Goal: Task Accomplishment & Management: Use online tool/utility

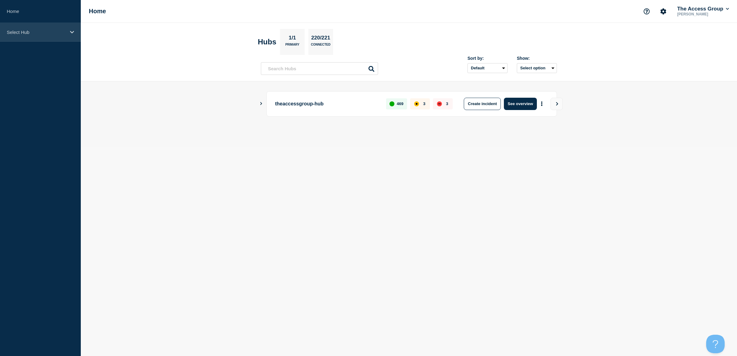
click at [18, 33] on p "Select Hub" at bounding box center [36, 32] width 59 height 5
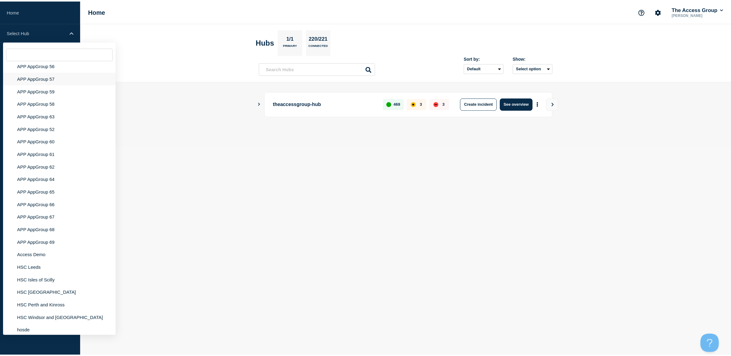
scroll to position [2567, 0]
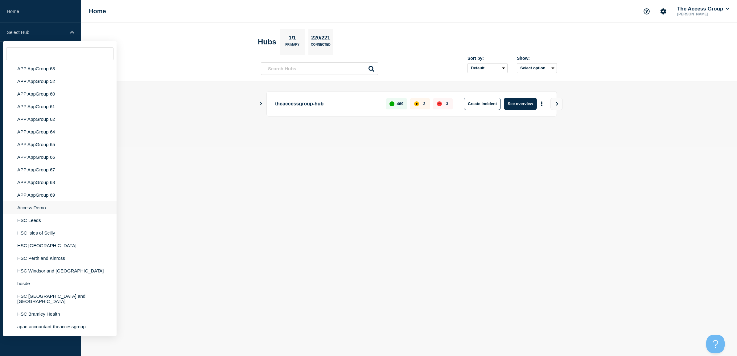
click at [39, 213] on li "Access Demo" at bounding box center [59, 207] width 113 height 13
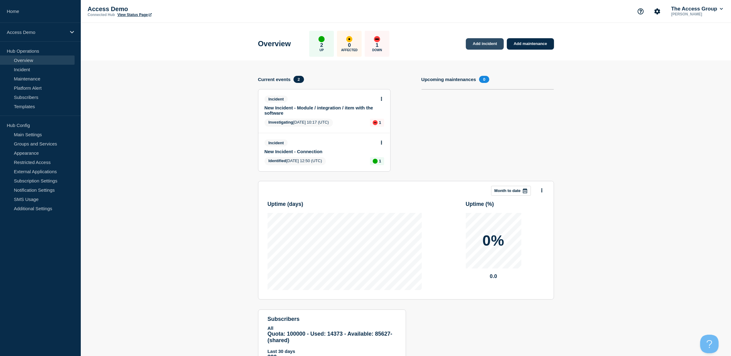
click at [493, 45] on link "Add incident" at bounding box center [485, 43] width 38 height 11
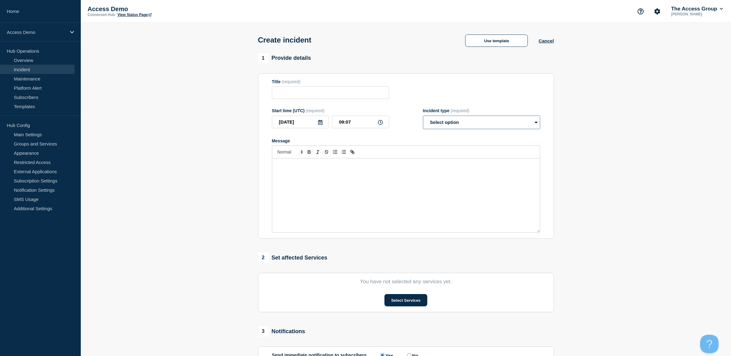
click at [466, 124] on select "Select option Investigating Identified Monitoring" at bounding box center [481, 123] width 117 height 14
click at [499, 68] on div "1 Provide details Title (required) Start time (UTC) (required) [DATE] 09:07 Inc…" at bounding box center [406, 146] width 296 height 186
click at [462, 125] on select "Select option Investigating Identified Monitoring" at bounding box center [481, 123] width 117 height 14
click at [499, 82] on div "Title (required)" at bounding box center [406, 89] width 268 height 20
click at [497, 46] on button "Use template" at bounding box center [496, 41] width 63 height 12
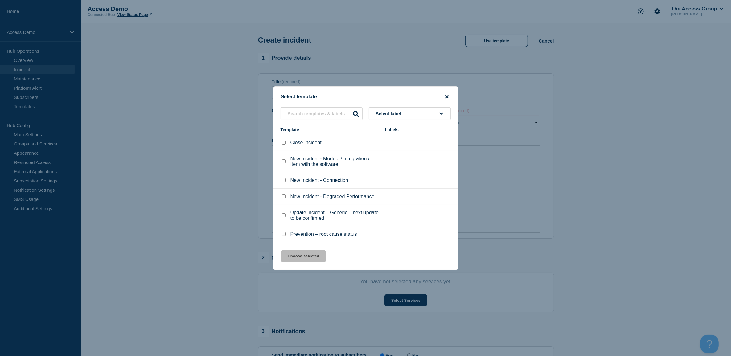
click at [446, 95] on icon "close button" at bounding box center [446, 96] width 3 height 5
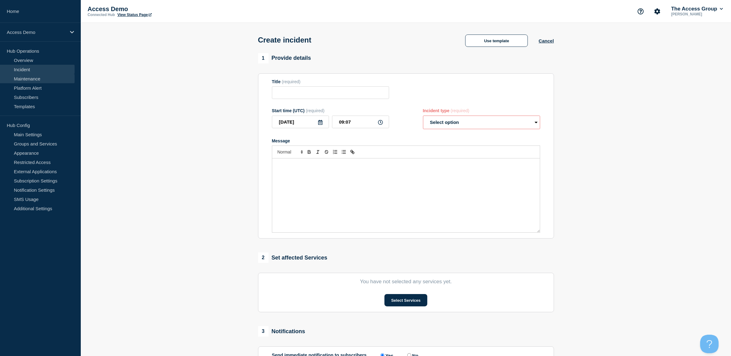
click at [36, 77] on link "Maintenance" at bounding box center [37, 78] width 75 height 9
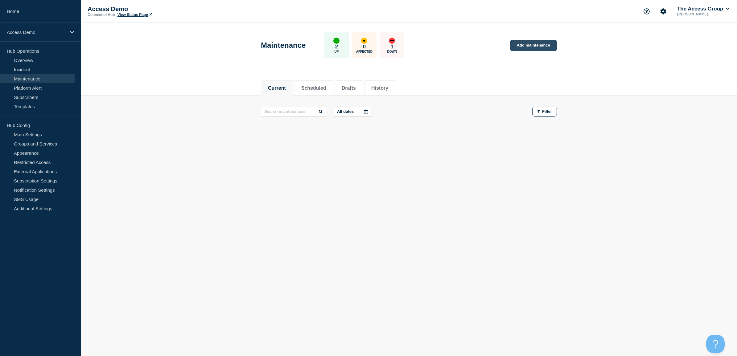
click at [533, 46] on link "Add maintenance" at bounding box center [533, 45] width 47 height 11
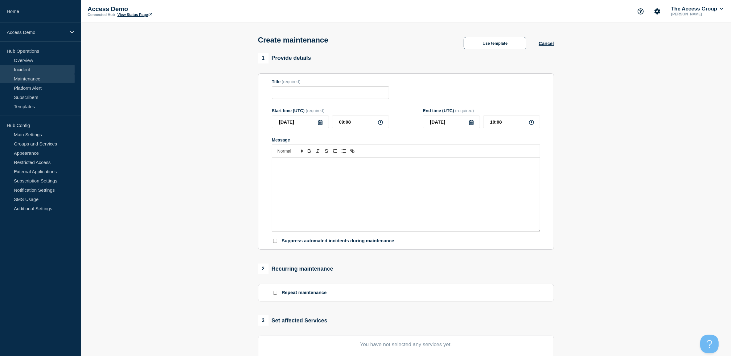
click at [23, 68] on link "Incident" at bounding box center [37, 69] width 75 height 9
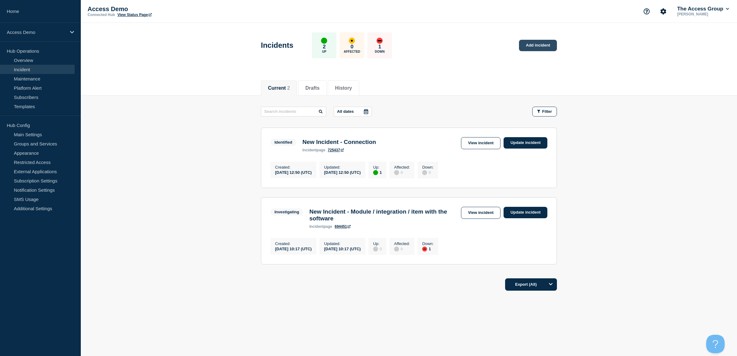
click at [525, 48] on link "Add incident" at bounding box center [538, 45] width 38 height 11
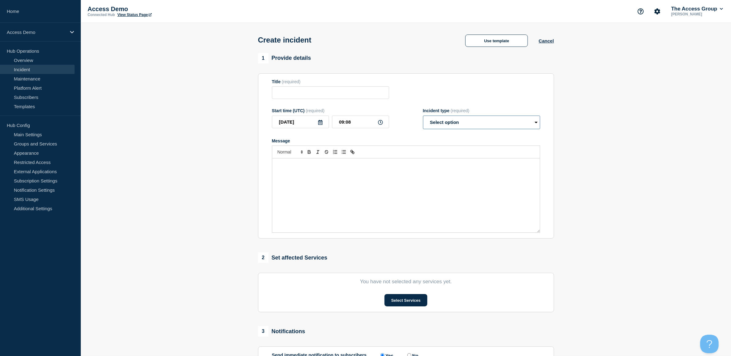
click at [457, 126] on select "Select option Investigating Identified Monitoring" at bounding box center [481, 123] width 117 height 14
select select "monitoring"
click at [423, 117] on select "Select option Investigating Identified Monitoring" at bounding box center [481, 123] width 117 height 14
click at [392, 297] on button "Select Services" at bounding box center [405, 300] width 43 height 12
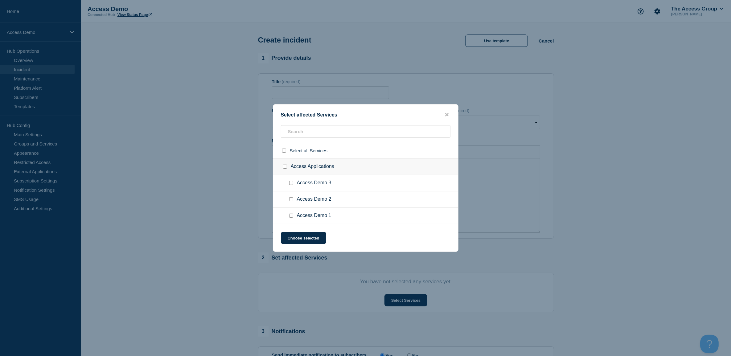
click at [290, 181] on input "Access Demo 3 checkbox" at bounding box center [291, 183] width 4 height 4
checkbox input "true"
click at [319, 242] on button "Choose selected" at bounding box center [303, 238] width 45 height 12
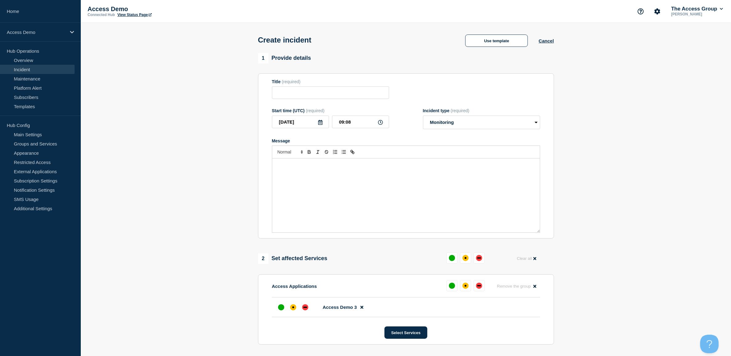
scroll to position [39, 0]
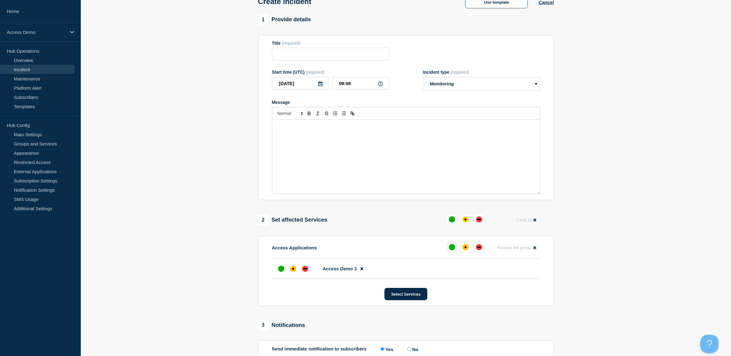
click at [453, 247] on div "up" at bounding box center [452, 247] width 6 height 6
click at [300, 54] on input "Title" at bounding box center [330, 54] width 117 height 13
type input "Test Release Notes"
click at [358, 137] on div "Message" at bounding box center [406, 157] width 268 height 74
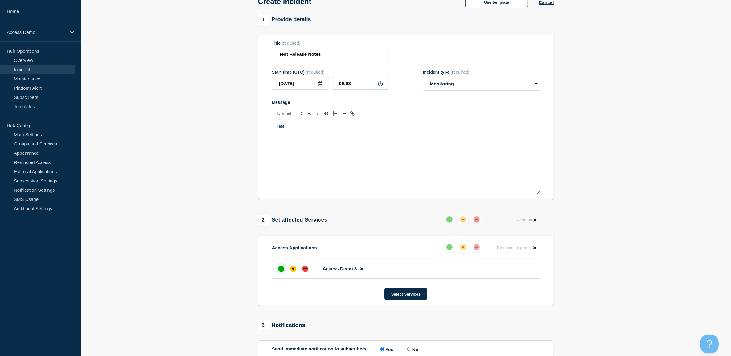
scroll to position [109, 0]
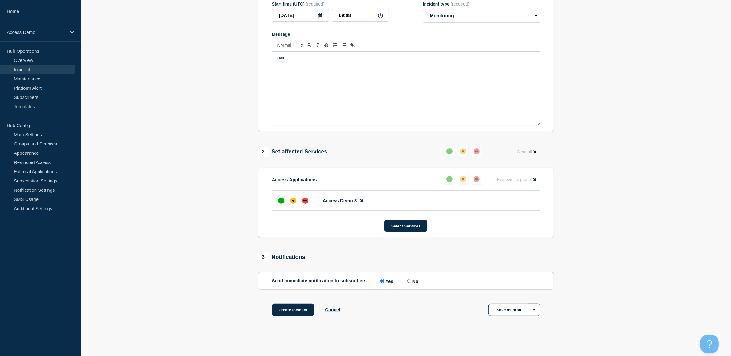
click at [328, 74] on div "Test" at bounding box center [406, 89] width 268 height 74
click at [303, 73] on div "Test" at bounding box center [406, 89] width 268 height 74
click at [298, 310] on button "Create incident" at bounding box center [293, 310] width 43 height 12
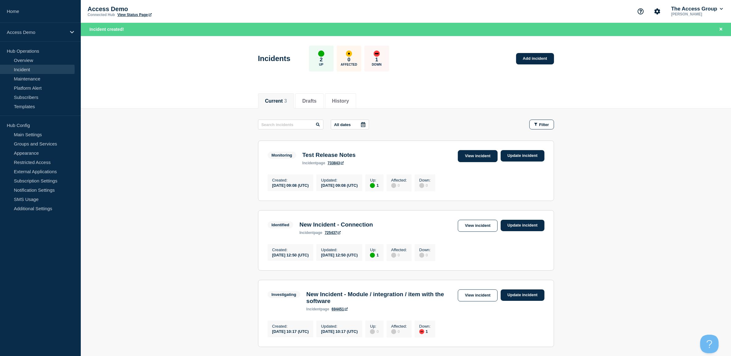
click at [482, 157] on link "View incident" at bounding box center [478, 156] width 40 height 12
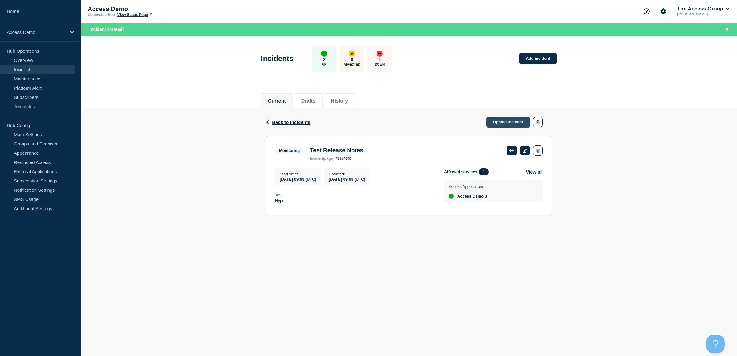
click at [517, 117] on link "Update incident" at bounding box center [508, 122] width 44 height 11
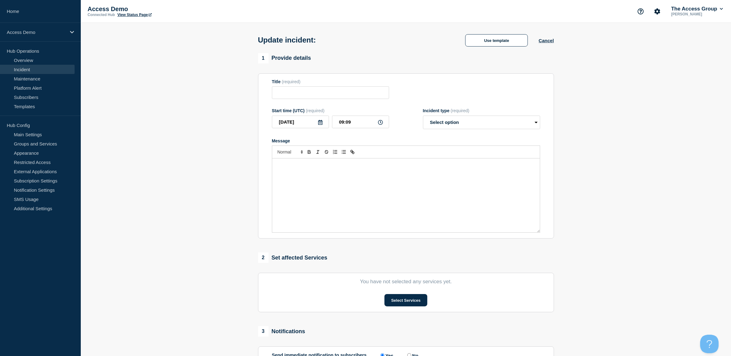
type input "Test Release Notes"
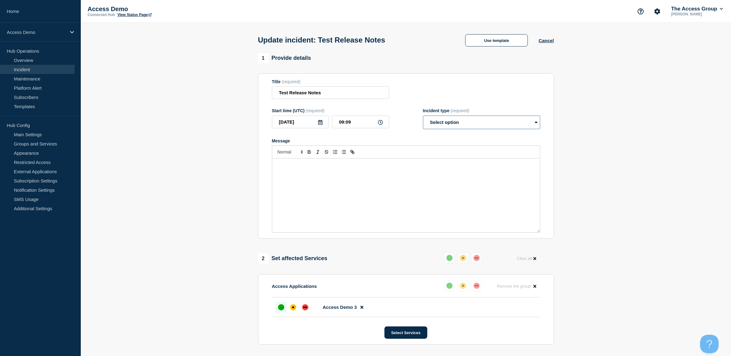
click at [484, 122] on select "Select option Investigating Identified Monitoring Resolved" at bounding box center [481, 123] width 117 height 14
select select "resolved"
click at [423, 117] on select "Select option Investigating Identified Monitoring Resolved" at bounding box center [481, 123] width 117 height 14
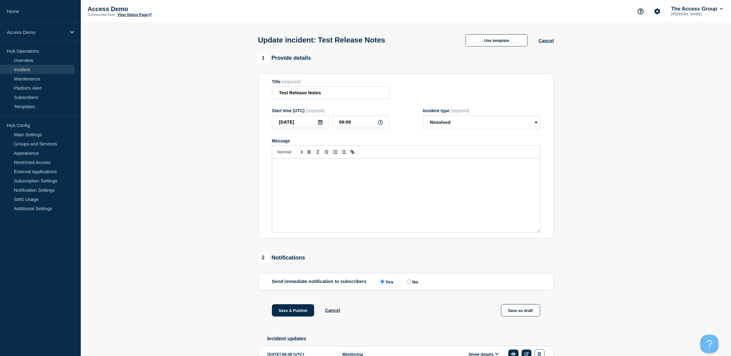
click at [311, 192] on div "Message" at bounding box center [406, 195] width 268 height 74
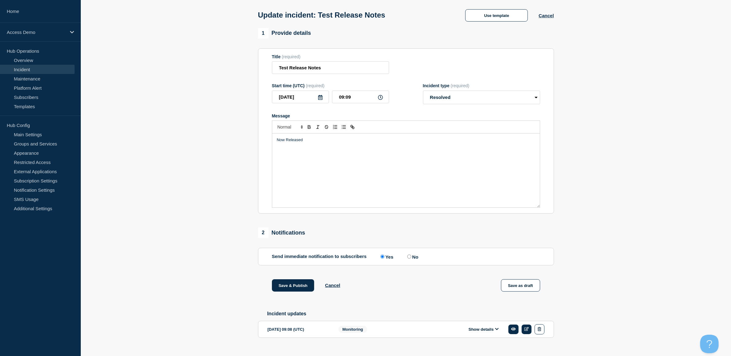
scroll to position [39, 0]
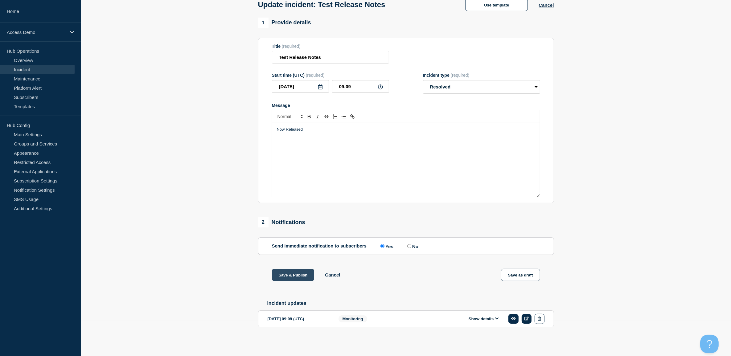
click at [285, 272] on button "Save & Publish" at bounding box center [293, 275] width 43 height 12
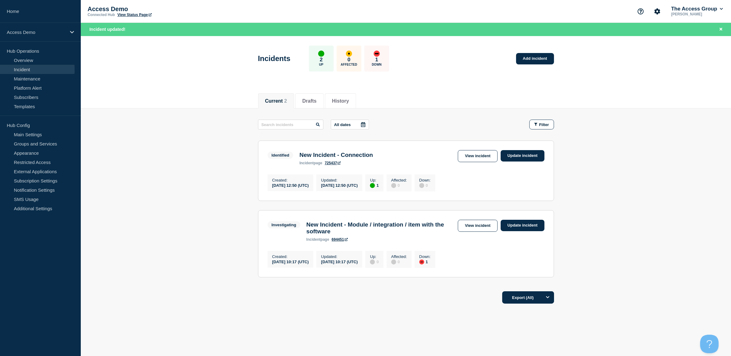
click at [608, 71] on header "Incidents 2 Up 0 Affected 1 Down Add incident" at bounding box center [406, 61] width 650 height 51
